Goal: Information Seeking & Learning: Learn about a topic

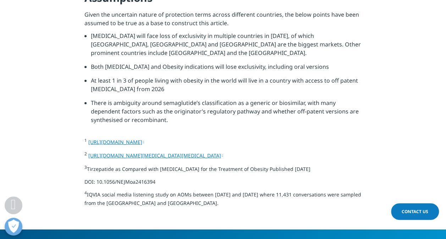
scroll to position [2520, 0]
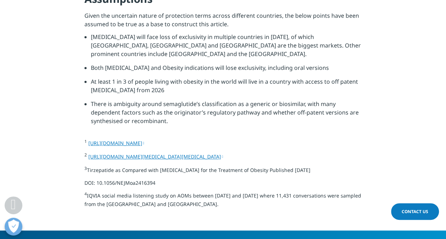
click at [265, 33] on p "Given the uncertain nature of protection terms across different countries, the …" at bounding box center [222, 21] width 277 height 21
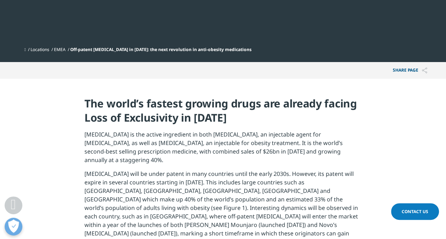
scroll to position [240, 0]
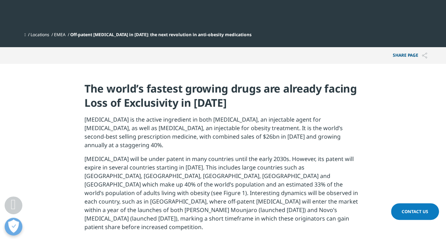
click at [409, 60] on p "Share PAGE" at bounding box center [410, 55] width 45 height 17
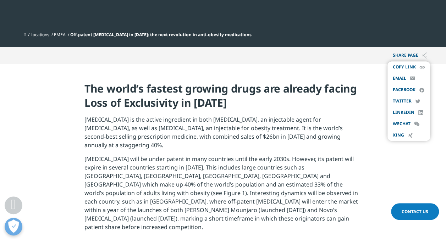
click at [371, 77] on section "The world’s fastest growing drugs are already facing Loss of Exclusivity in [DA…" at bounding box center [223, 159] width 446 height 191
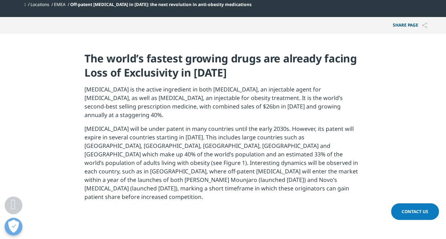
scroll to position [0, 0]
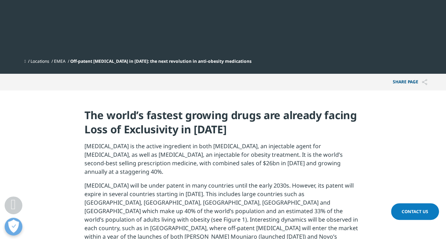
click at [11, 208] on span at bounding box center [13, 204] width 5 height 15
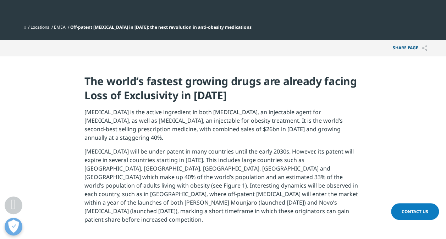
scroll to position [177, 0]
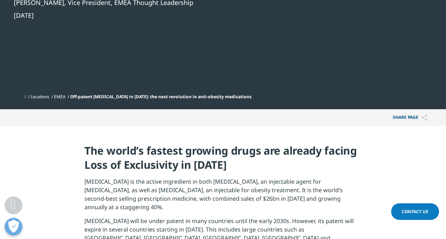
click at [402, 117] on p "Share PAGE" at bounding box center [410, 117] width 45 height 17
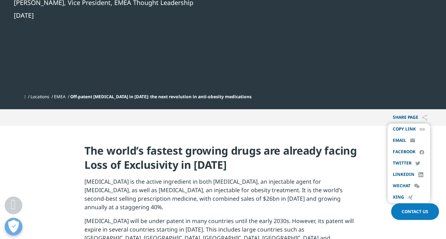
click at [340, 174] on h4 "The world’s fastest growing drugs are already facing Loss of Exclusivity in [DA…" at bounding box center [222, 161] width 277 height 34
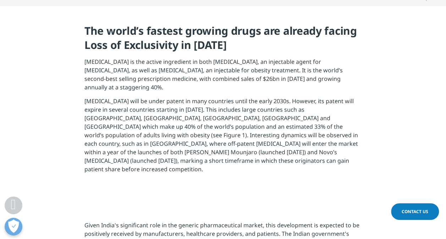
scroll to position [213, 0]
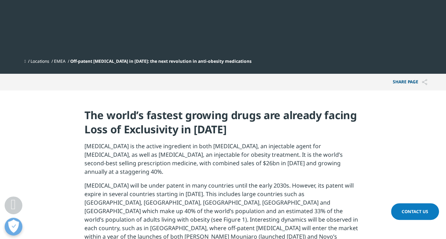
click at [403, 86] on p "Share PAGE" at bounding box center [410, 82] width 45 height 17
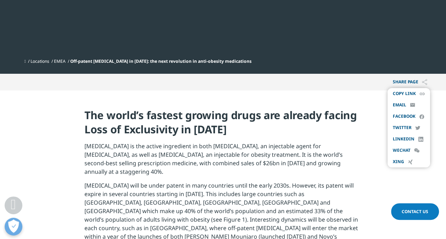
click at [314, 165] on p "[MEDICAL_DATA] is the active ingredient in both [MEDICAL_DATA], an injectable a…" at bounding box center [222, 161] width 277 height 39
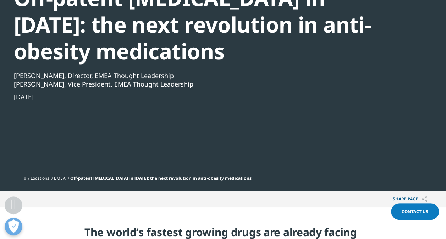
scroll to position [92, 0]
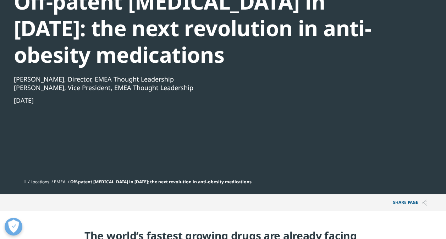
click at [397, 207] on p "Share PAGE" at bounding box center [410, 202] width 45 height 17
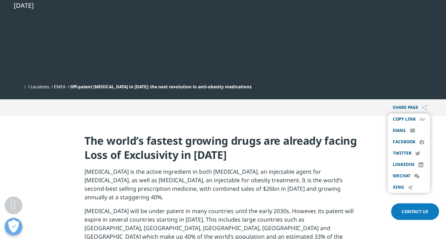
scroll to position [199, 0]
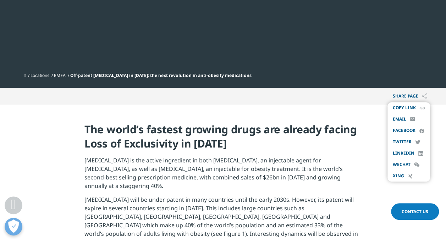
click at [349, 153] on h4 "The world’s fastest growing drugs are already facing Loss of Exclusivity in [DA…" at bounding box center [222, 139] width 277 height 34
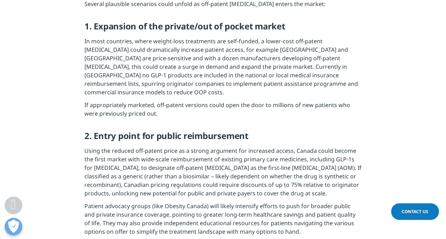
scroll to position [852, 0]
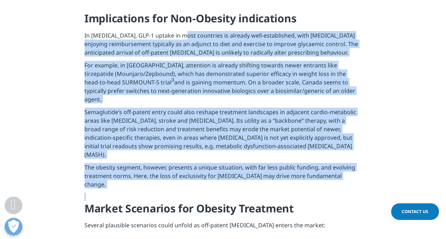
drag, startPoint x: 83, startPoint y: 103, endPoint x: 180, endPoint y: 167, distance: 116.5
click at [180, 167] on section "Given India's significant role in the generic pharmaceutical market, this devel…" at bounding box center [223, 202] width 446 height 680
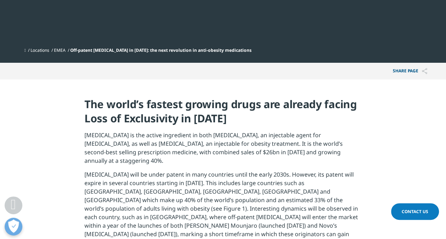
scroll to position [213, 0]
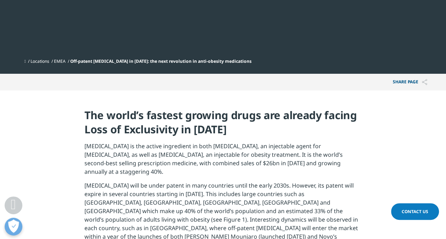
drag, startPoint x: 84, startPoint y: 114, endPoint x: 198, endPoint y: 236, distance: 167.0
click at [108, 132] on h4 "The world’s fastest growing drugs are already facing Loss of Exclusivity in [DA…" at bounding box center [222, 125] width 277 height 34
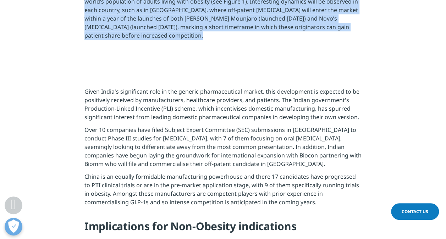
drag, startPoint x: 198, startPoint y: 236, endPoint x: 193, endPoint y: 200, distance: 35.8
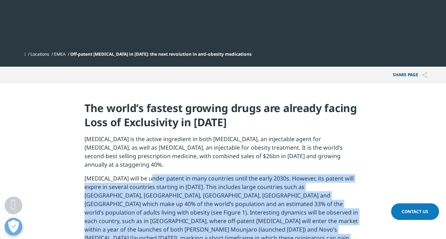
scroll to position [218, 0]
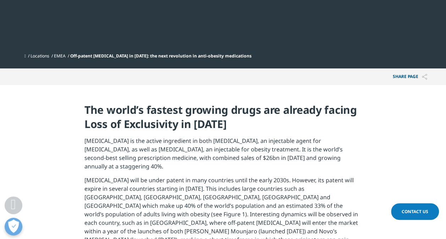
click at [104, 113] on h4 "The world’s fastest growing drugs are already facing Loss of Exclusivity in [DA…" at bounding box center [222, 120] width 277 height 34
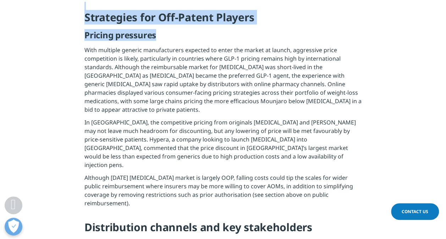
scroll to position [1425, 0]
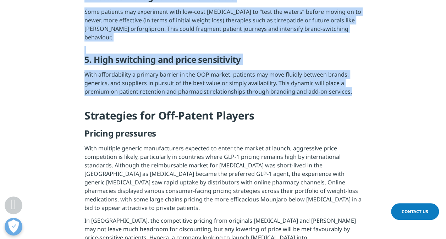
drag, startPoint x: 85, startPoint y: 108, endPoint x: 358, endPoint y: 180, distance: 282.8
copy div "Lor ipsum’d sitamet consect adipi eli seddoei tempor Inci ut Laboreetdol ma 931…"
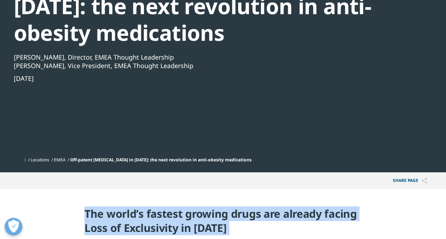
scroll to position [71, 0]
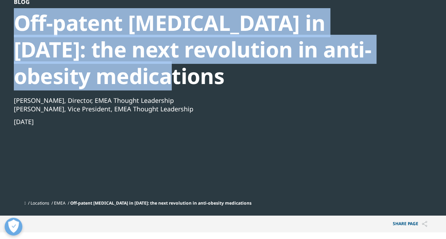
drag, startPoint x: 150, startPoint y: 80, endPoint x: 17, endPoint y: 28, distance: 142.7
click at [17, 28] on div "Off-patent [MEDICAL_DATA] in [DATE]: the next revolution in anti-obesity medica…" at bounding box center [204, 50] width 380 height 80
copy div "Off-patent [MEDICAL_DATA] in [DATE]: the next revolution in anti-obesity medica…"
